Goal: Information Seeking & Learning: Understand process/instructions

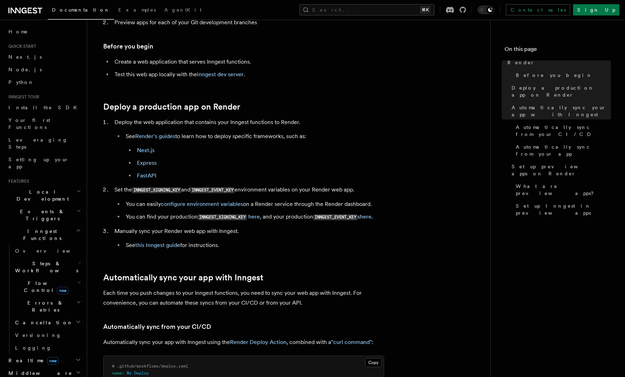
scroll to position [105, 0]
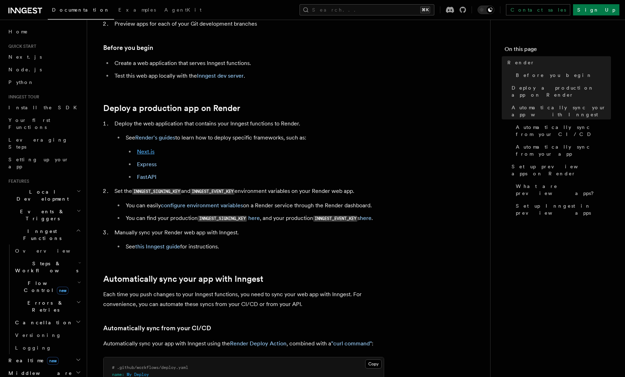
click at [143, 148] on link "Next.js" at bounding box center [146, 151] width 18 height 7
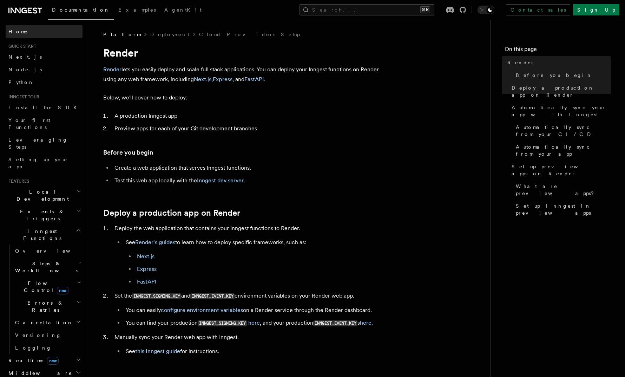
click at [28, 35] on link "Home" at bounding box center [44, 31] width 77 height 13
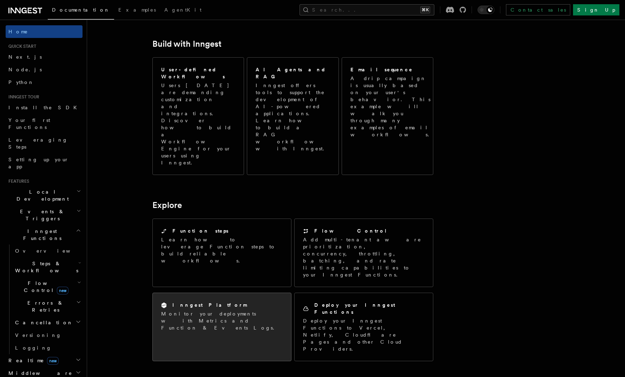
scroll to position [410, 0]
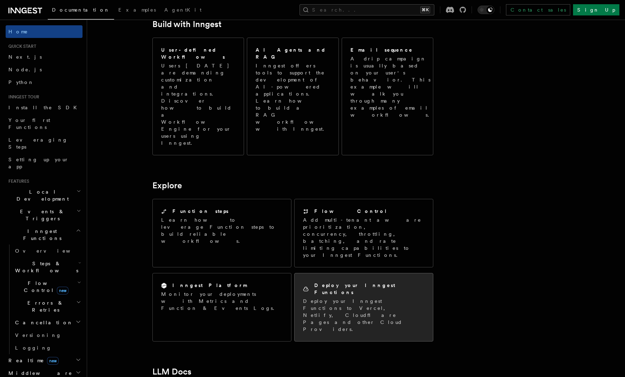
click at [329, 273] on div "Deploy your Inngest Functions Deploy your Inngest Functions to Vercel, Netlify,…" at bounding box center [364, 307] width 138 height 68
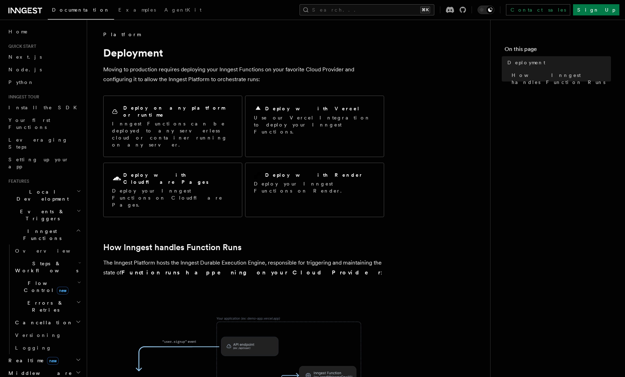
click at [227, 70] on p "Moving to production requires deploying your Inngest Functions on your favorite…" at bounding box center [243, 75] width 281 height 20
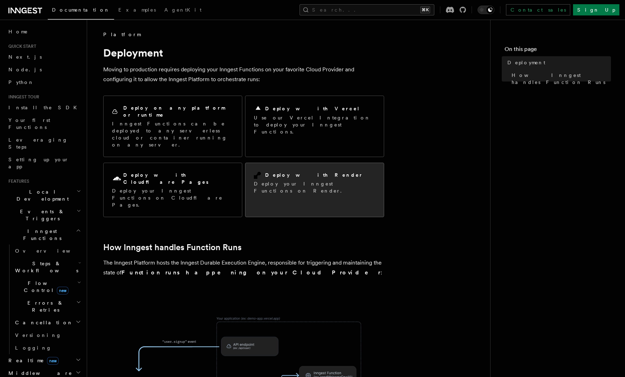
click at [274, 163] on div "Deploy with Render Deploy your Inngest Functions on Render." at bounding box center [315, 183] width 138 height 40
